Goal: Navigation & Orientation: Go to known website

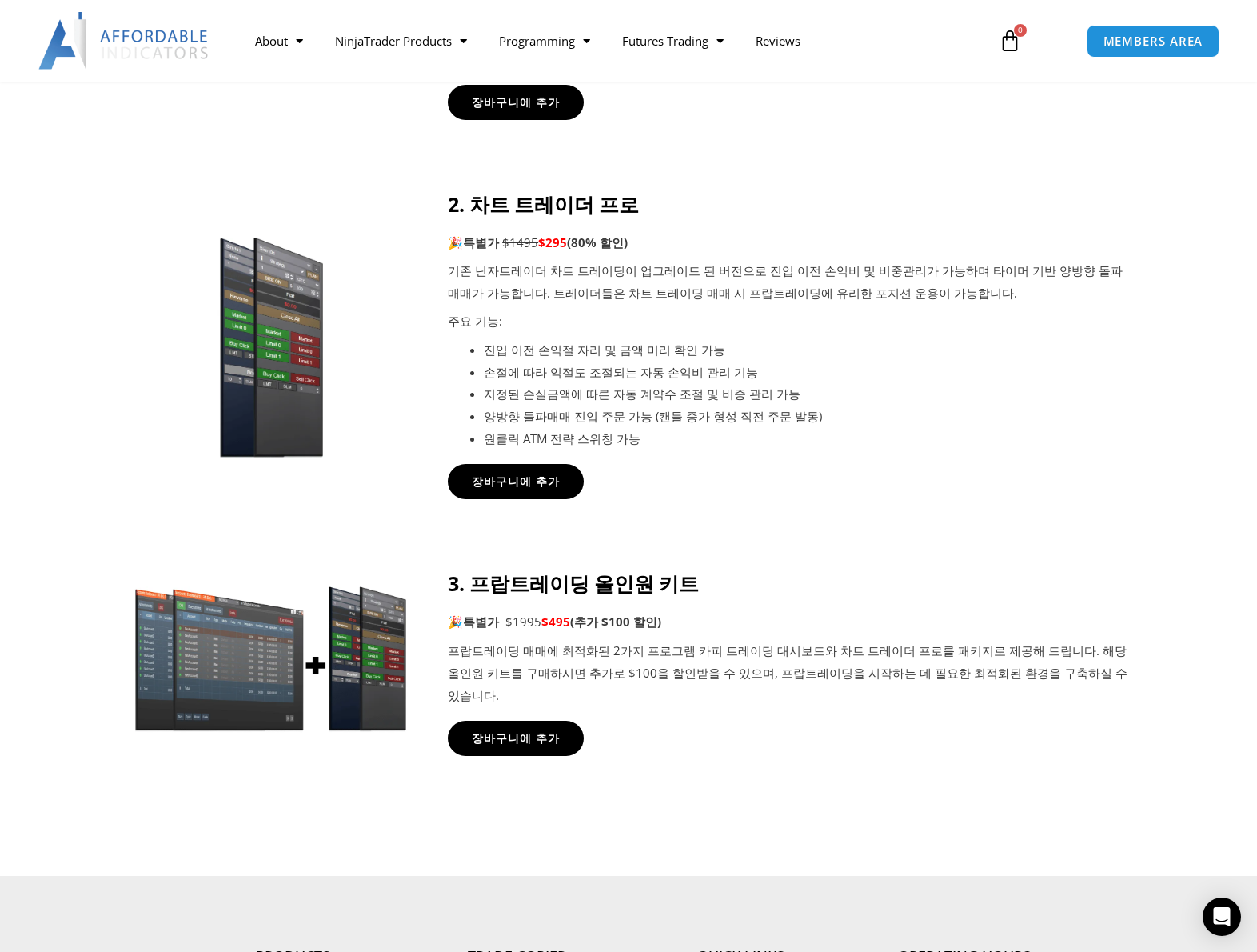
scroll to position [1013, 0]
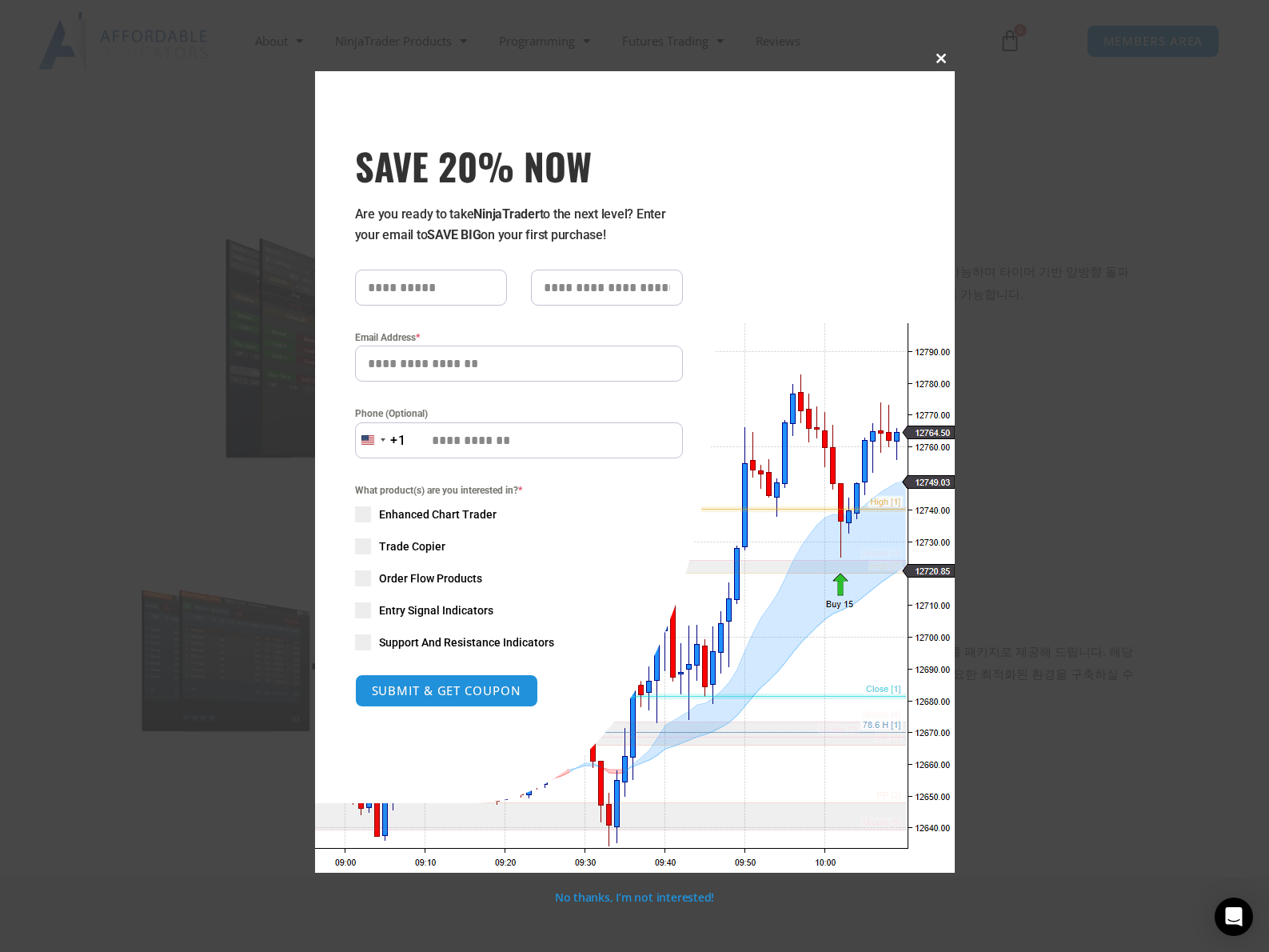
click at [945, 62] on span "SAVE 20% NOW popup" at bounding box center [942, 58] width 25 height 9
